Goal: Navigation & Orientation: Find specific page/section

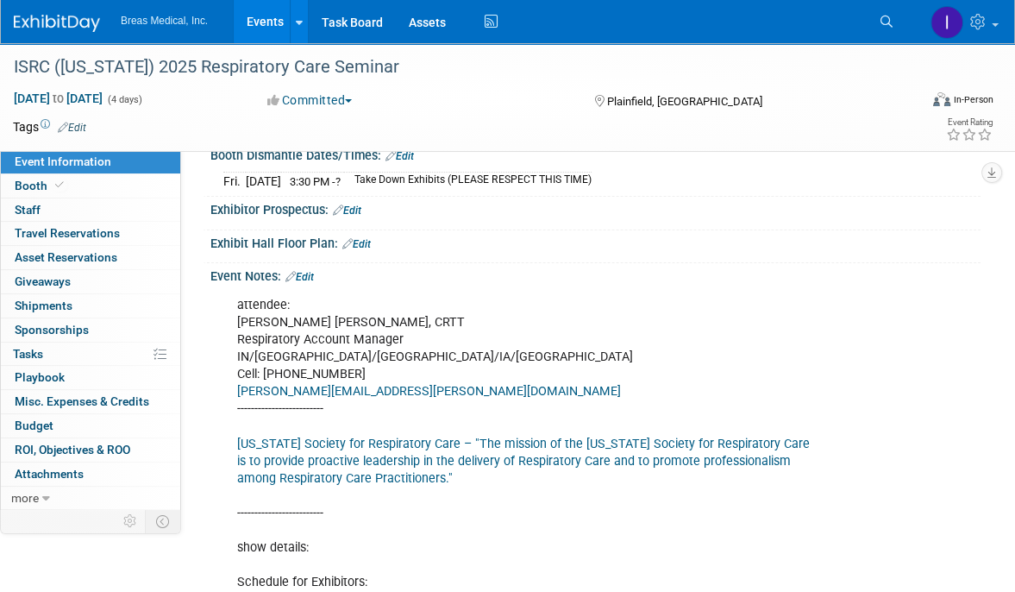
click at [252, 22] on link "Events" at bounding box center [265, 21] width 63 height 43
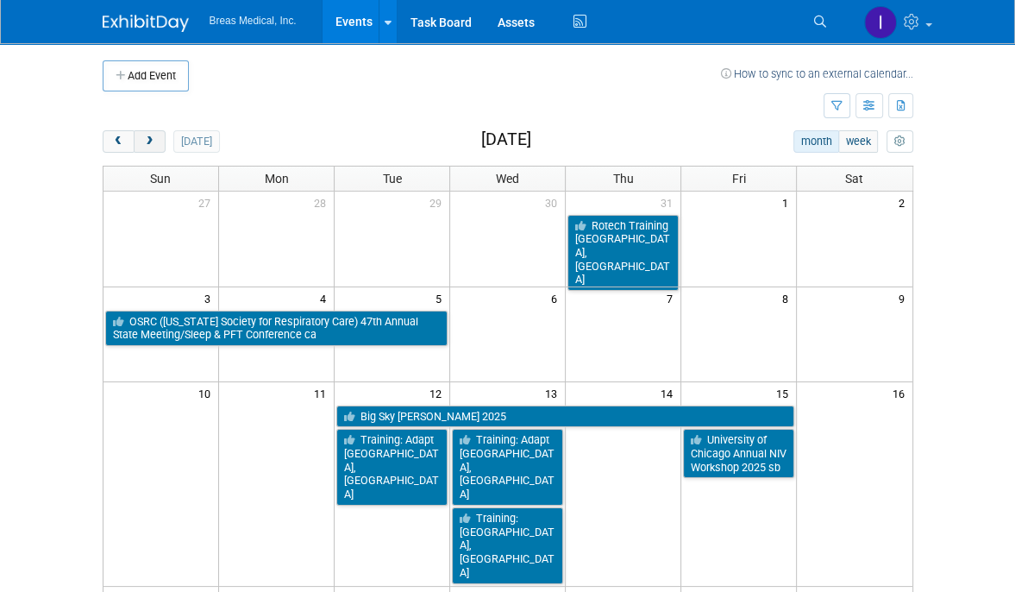
click at [160, 150] on button "next" at bounding box center [150, 141] width 32 height 22
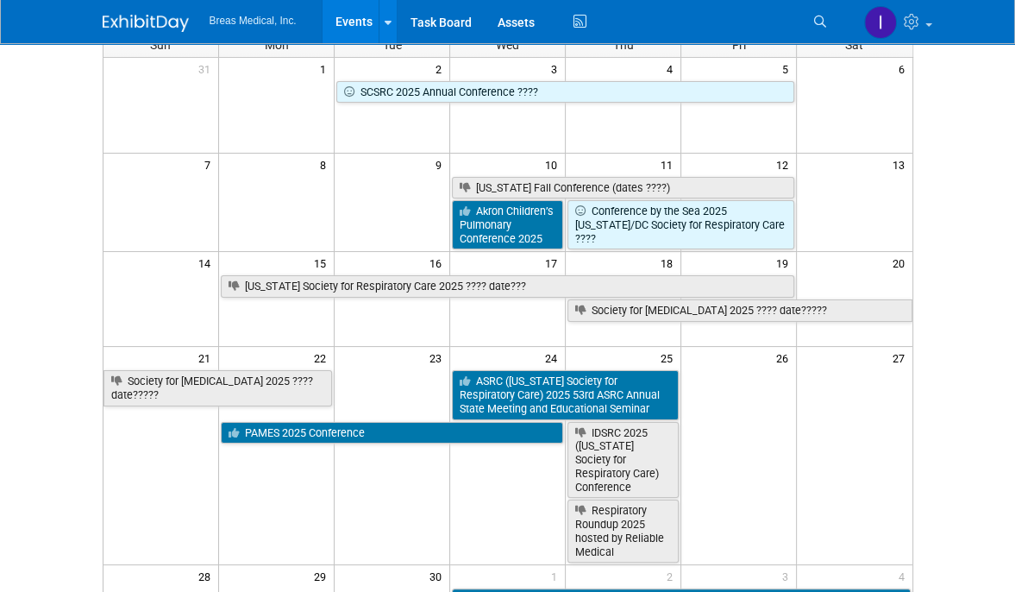
scroll to position [172, 0]
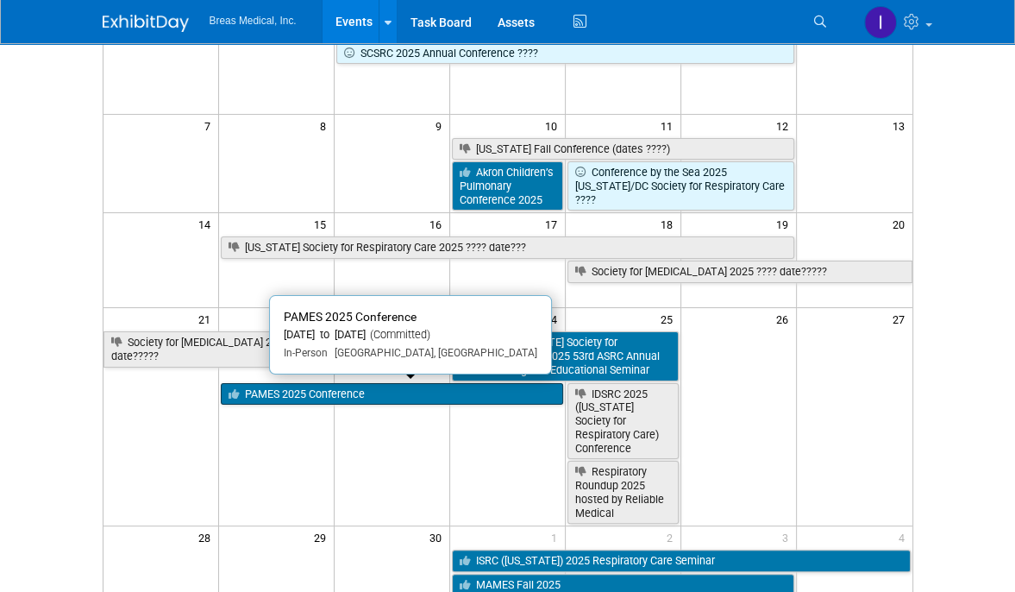
click at [408, 386] on link "PAMES 2025 Conference" at bounding box center [392, 394] width 342 height 22
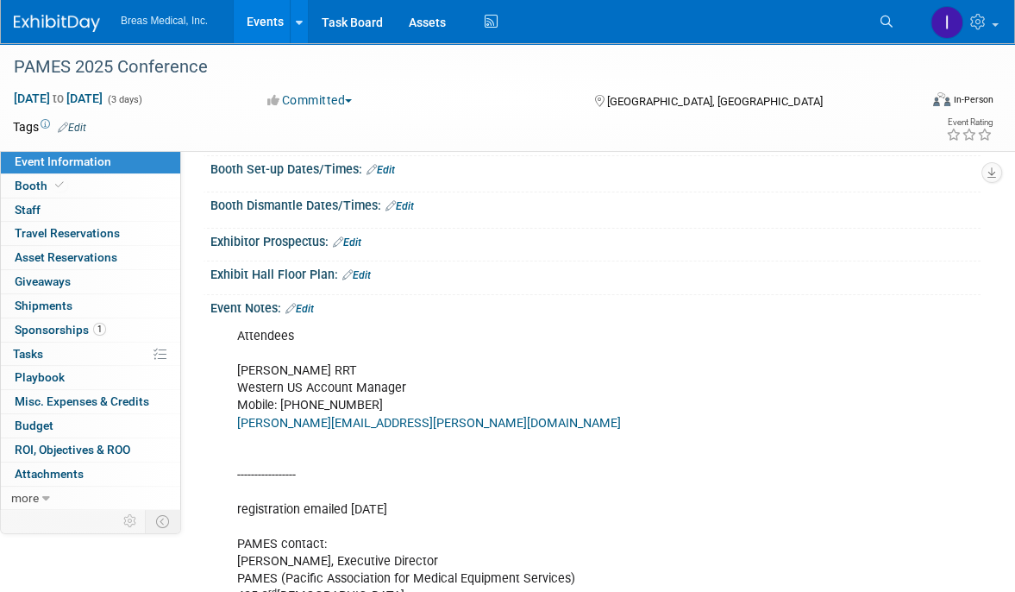
scroll to position [259, 0]
